Goal: Navigation & Orientation: Find specific page/section

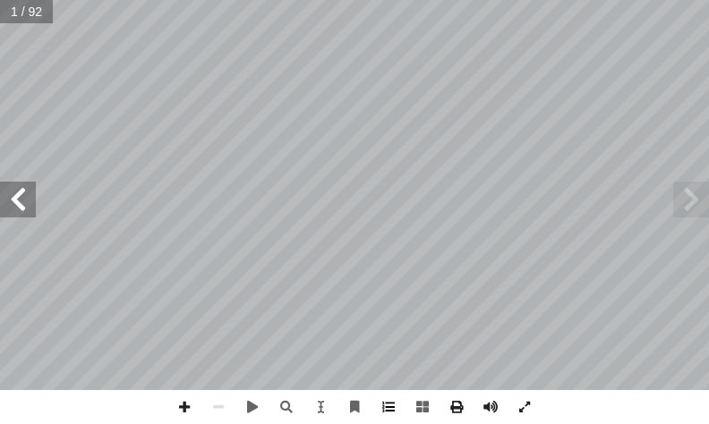
click at [389, 399] on span at bounding box center [388, 407] width 34 height 34
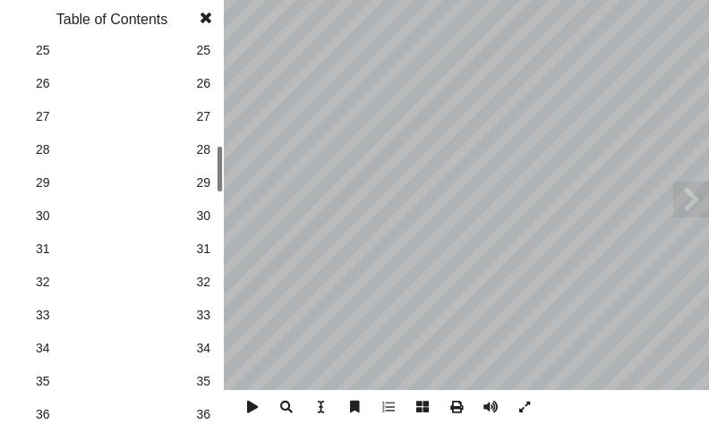
click at [199, 210] on span "30" at bounding box center [203, 216] width 14 height 19
click at [213, 20] on span at bounding box center [206, 18] width 32 height 36
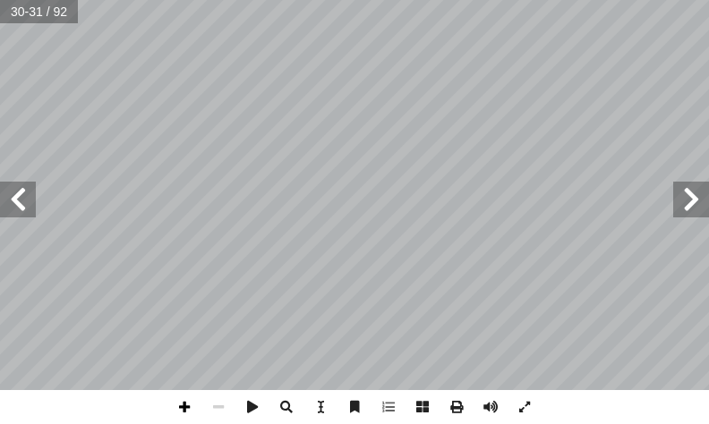
click at [190, 404] on span at bounding box center [184, 407] width 34 height 34
click at [393, 411] on span at bounding box center [388, 407] width 34 height 34
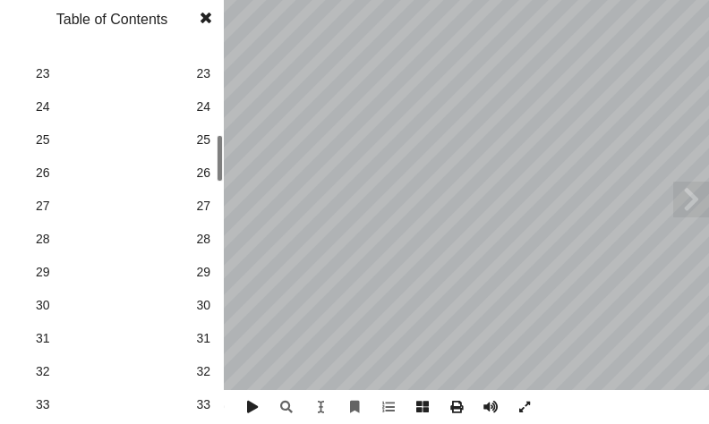
click at [205, 300] on span "30" at bounding box center [203, 305] width 14 height 19
click at [208, 16] on span at bounding box center [206, 18] width 32 height 36
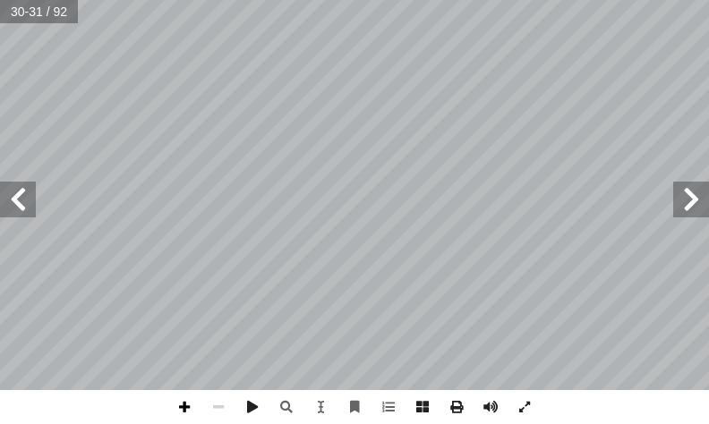
click at [193, 406] on span at bounding box center [184, 407] width 34 height 34
click at [284, 121] on html "الصفحة الرئيسية الصف الأول الصف الثاني الصف الثالث الصف الرابع الصف الخامس الصف…" at bounding box center [354, 60] width 709 height 121
click at [25, 208] on span at bounding box center [18, 200] width 36 height 36
